Goal: Find specific page/section

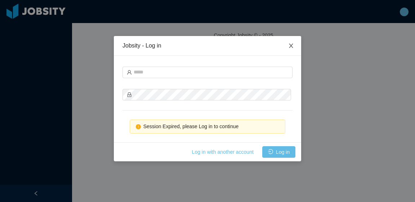
click at [291, 45] on icon "icon: close" at bounding box center [291, 46] width 6 height 6
